Goal: Contribute content

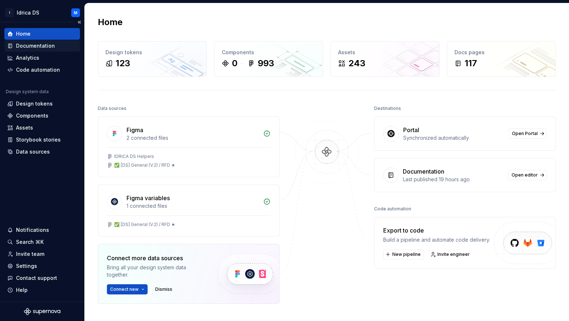
click at [37, 51] on div "Documentation" at bounding box center [42, 46] width 76 height 12
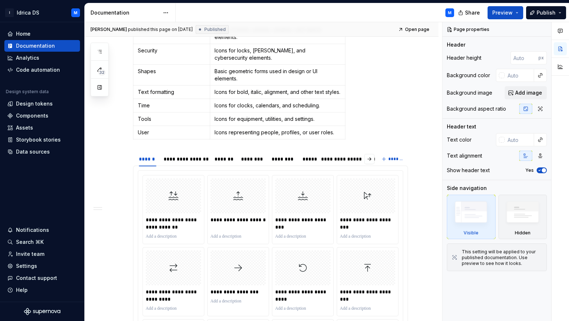
scroll to position [596, 0]
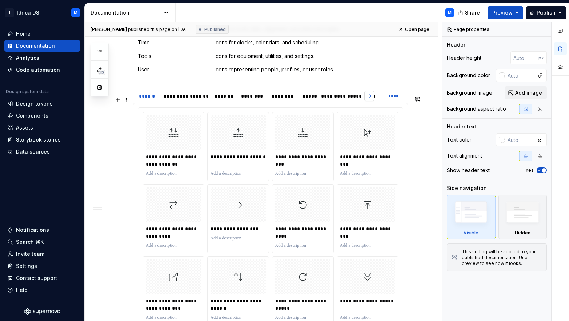
click at [370, 101] on button "button" at bounding box center [369, 96] width 10 height 10
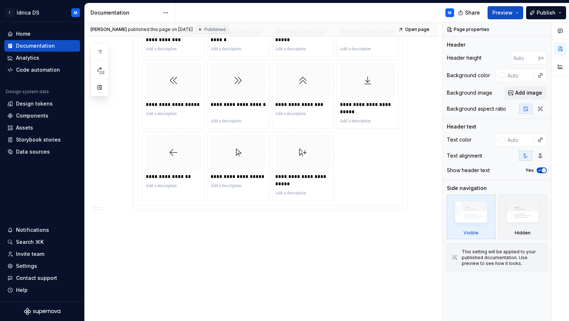
scroll to position [633, 0]
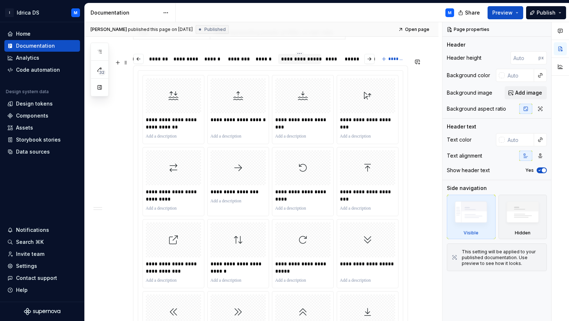
click at [291, 63] on div "**********" at bounding box center [299, 58] width 37 height 7
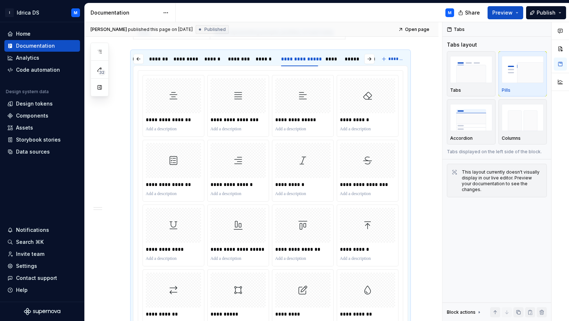
type textarea "*"
click at [289, 63] on div "**********" at bounding box center [299, 58] width 37 height 7
type input "**********"
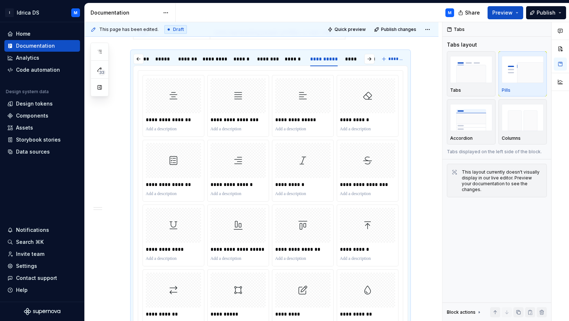
scroll to position [0, 0]
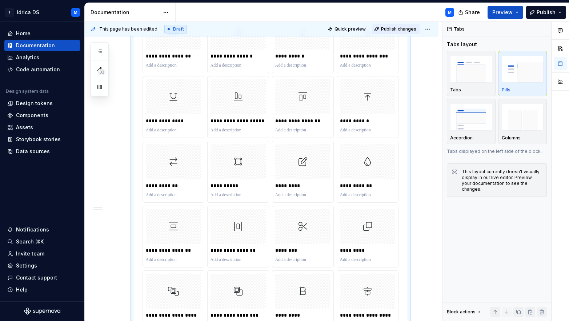
click at [406, 27] on span "Publish changes" at bounding box center [398, 29] width 35 height 6
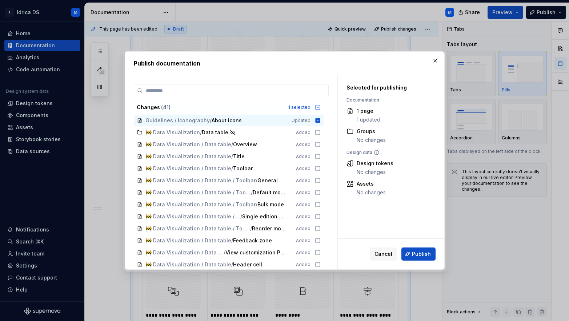
click at [427, 250] on button "Publish" at bounding box center [418, 253] width 34 height 13
type textarea "*"
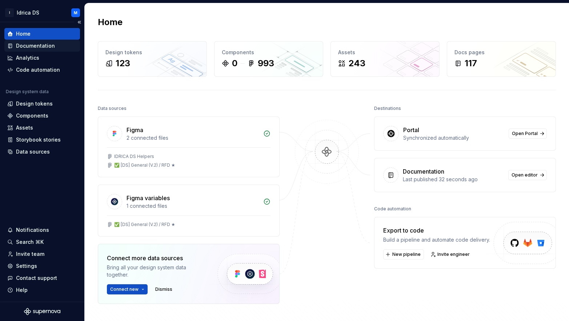
click at [35, 48] on div "Documentation" at bounding box center [35, 45] width 39 height 7
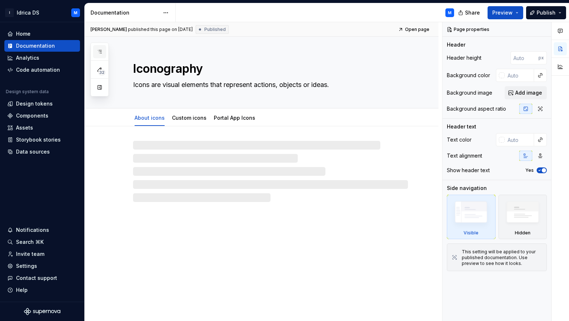
click at [96, 51] on button "button" at bounding box center [99, 51] width 13 height 13
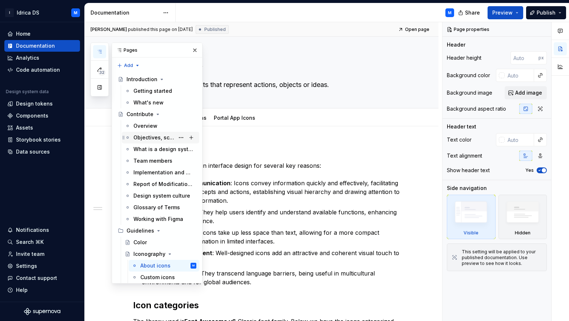
scroll to position [117, 0]
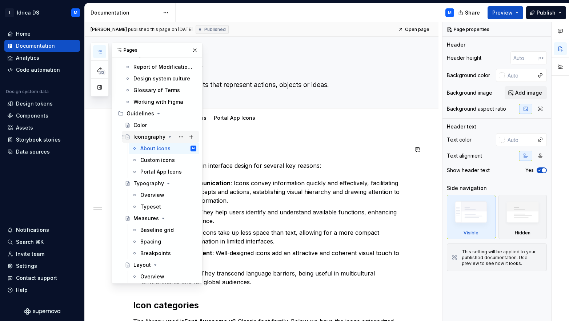
click at [147, 134] on div "Iconography" at bounding box center [149, 136] width 32 height 7
click at [98, 52] on icon "button" at bounding box center [100, 52] width 6 height 6
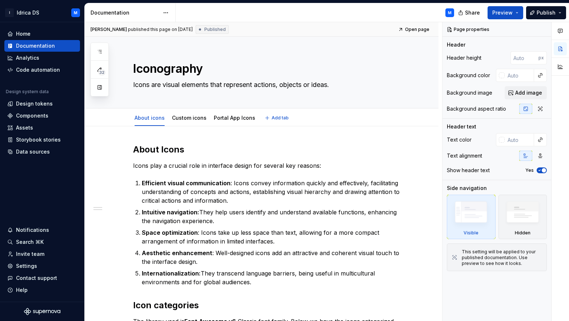
type textarea "*"
